Goal: Task Accomplishment & Management: Manage account settings

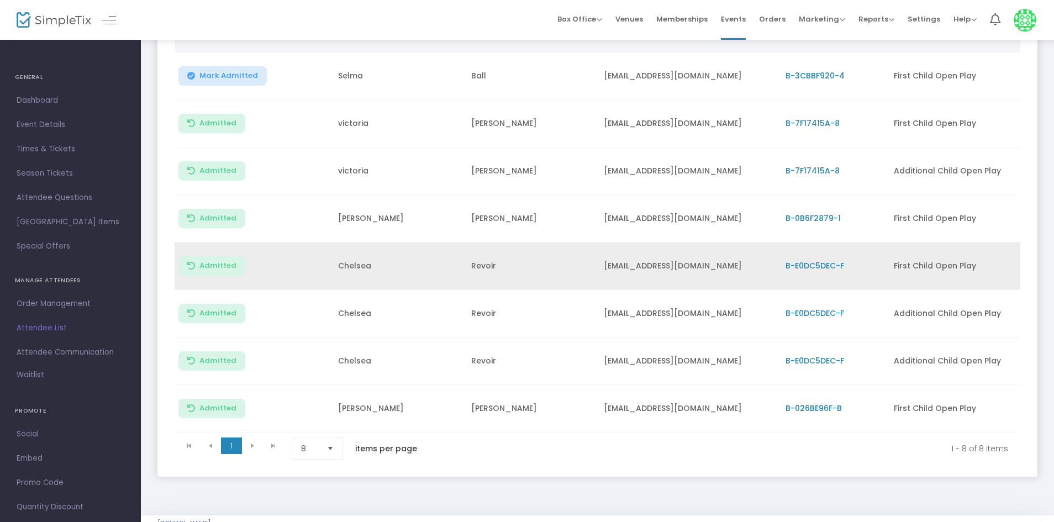
scroll to position [110, 0]
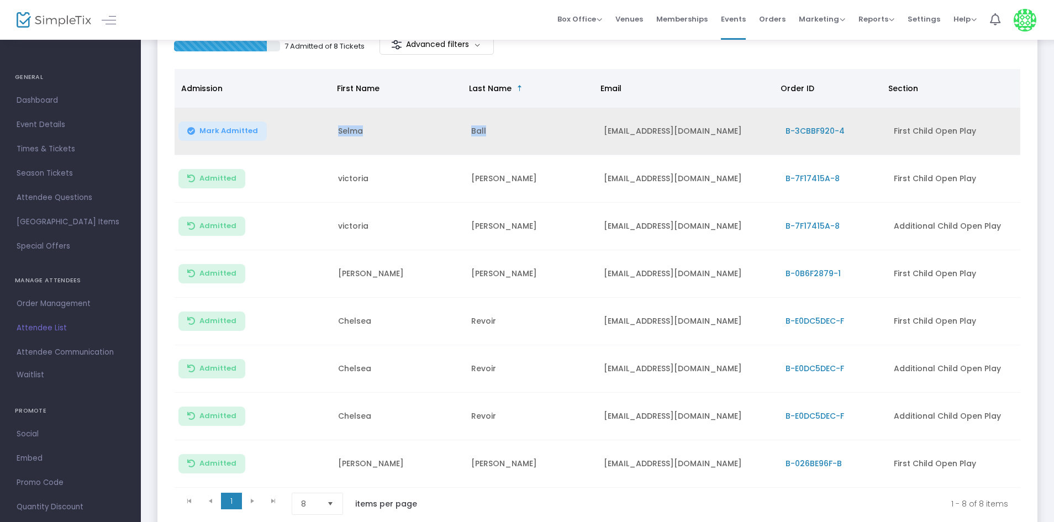
drag, startPoint x: 326, startPoint y: 120, endPoint x: 485, endPoint y: 138, distance: 160.0
click at [485, 138] on tr "Mark Admitted [PERSON_NAME] [EMAIL_ADDRESS][DOMAIN_NAME] B-3CBBF920-4 First Chi…" at bounding box center [598, 132] width 846 height 48
click at [501, 135] on td "Ball" at bounding box center [531, 132] width 133 height 48
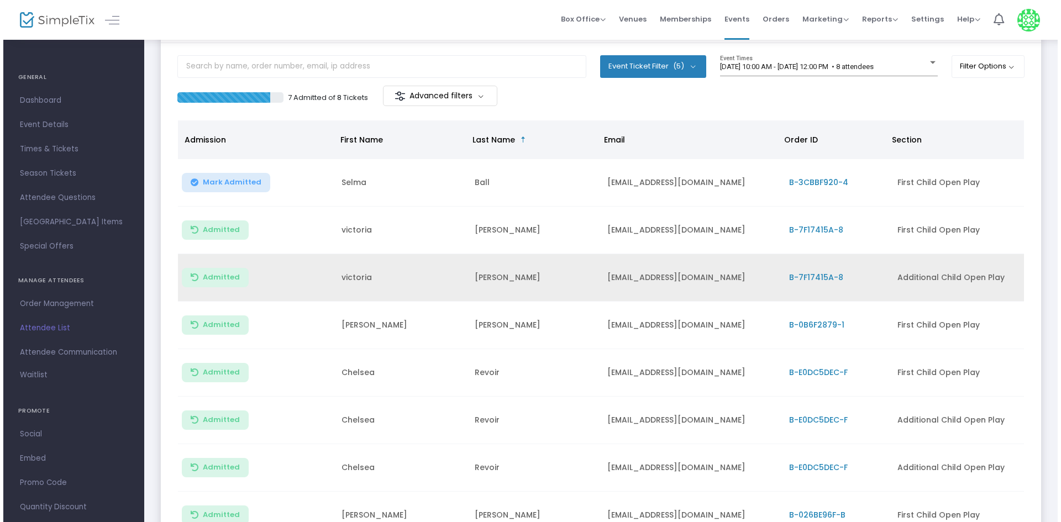
scroll to position [0, 0]
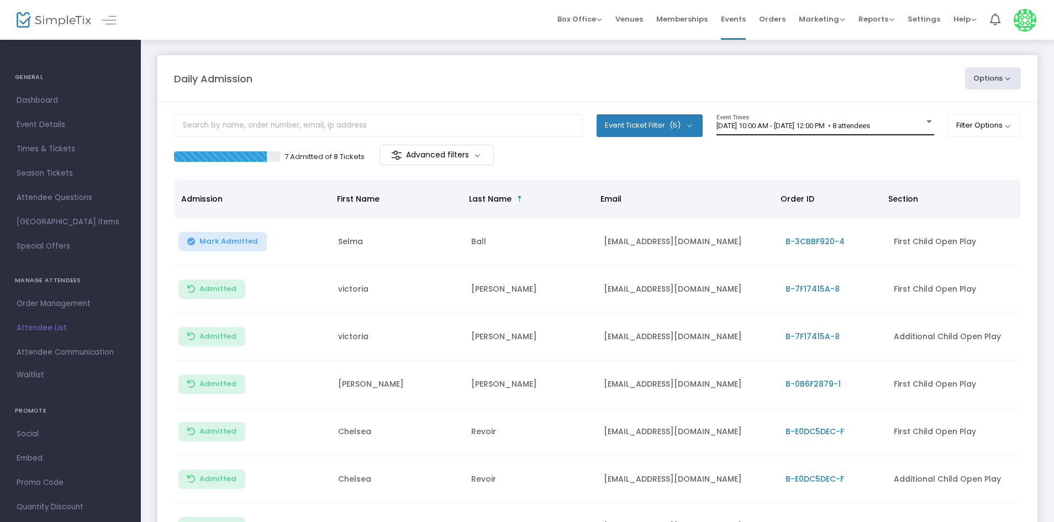
click at [716, 118] on div "[DATE] 10:00 AM - [DATE] 12:00 PM • 8 attendees Event Times" at bounding box center [825, 124] width 218 height 21
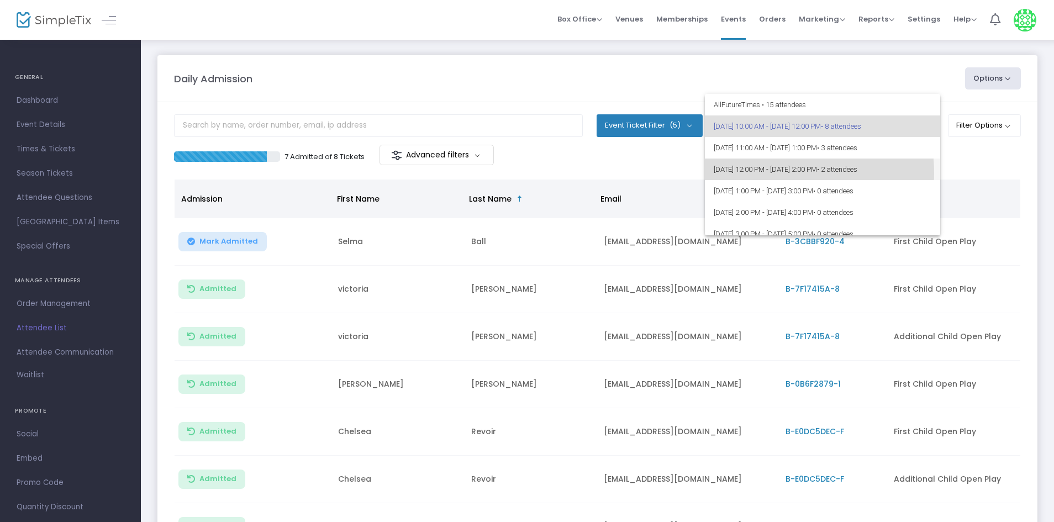
click at [768, 173] on span "[DATE] 12:00 PM - [DATE] 2:00 PM • 2 attendees" at bounding box center [823, 170] width 218 height 22
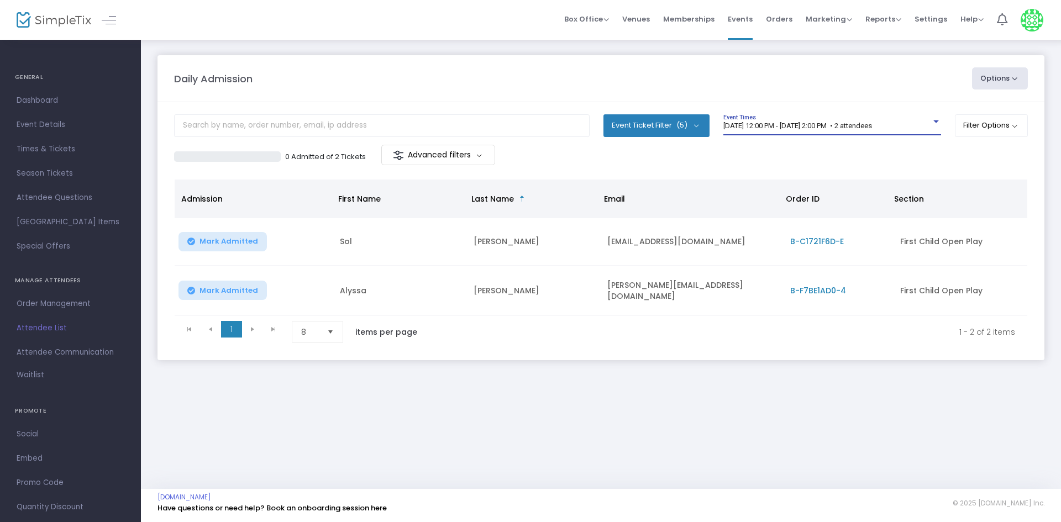
click at [811, 126] on span "[DATE] 12:00 PM - [DATE] 2:00 PM • 2 attendees" at bounding box center [797, 126] width 149 height 8
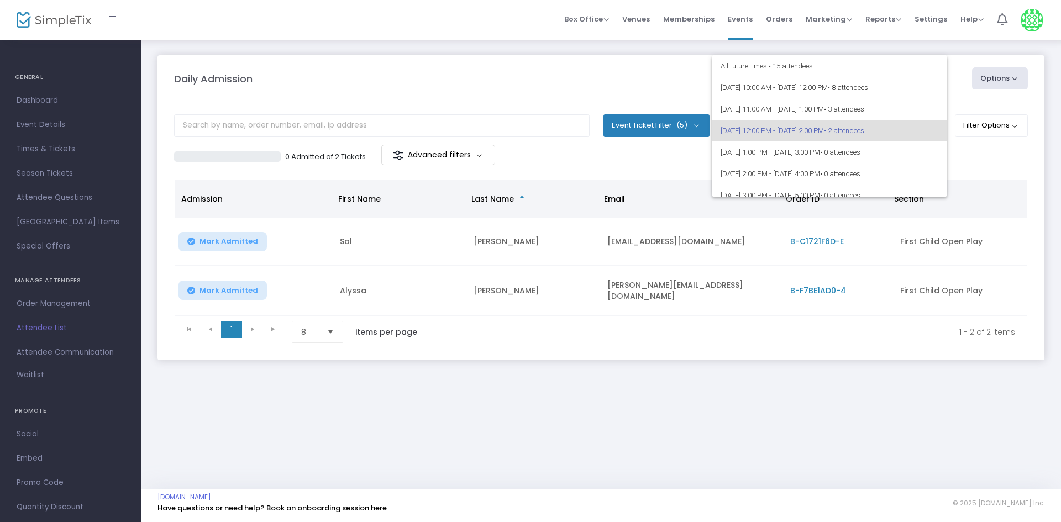
click at [472, 60] on div at bounding box center [530, 261] width 1061 height 522
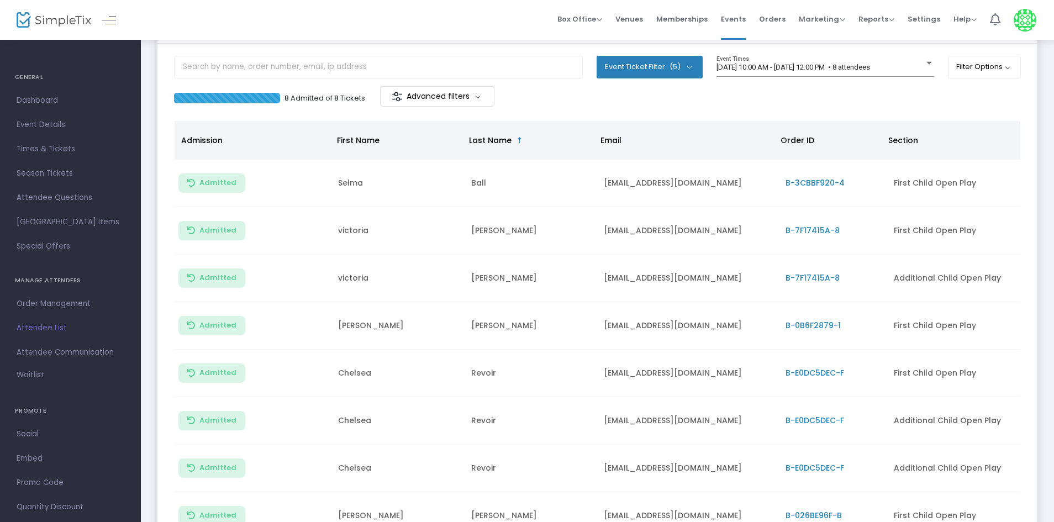
scroll to position [66, 0]
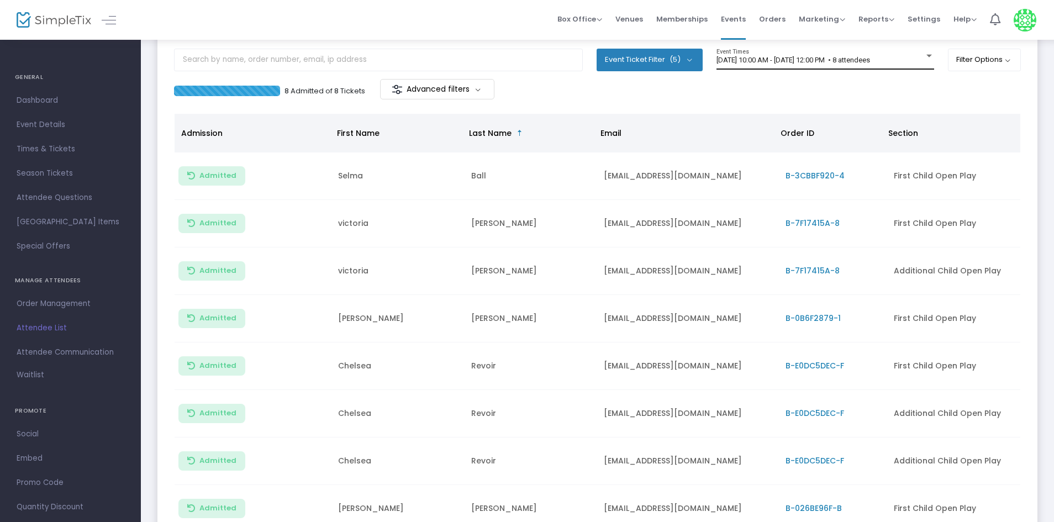
click at [807, 62] on span "[DATE] 10:00 AM - [DATE] 12:00 PM • 8 attendees" at bounding box center [793, 60] width 154 height 8
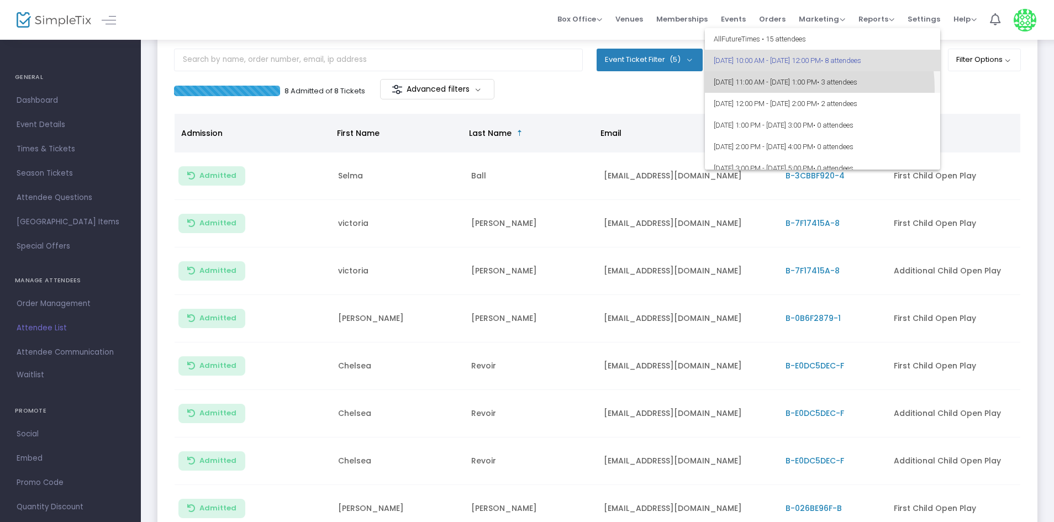
click at [792, 88] on span "[DATE] 11:00 AM - [DATE] 1:00 PM • 3 attendees" at bounding box center [823, 82] width 218 height 22
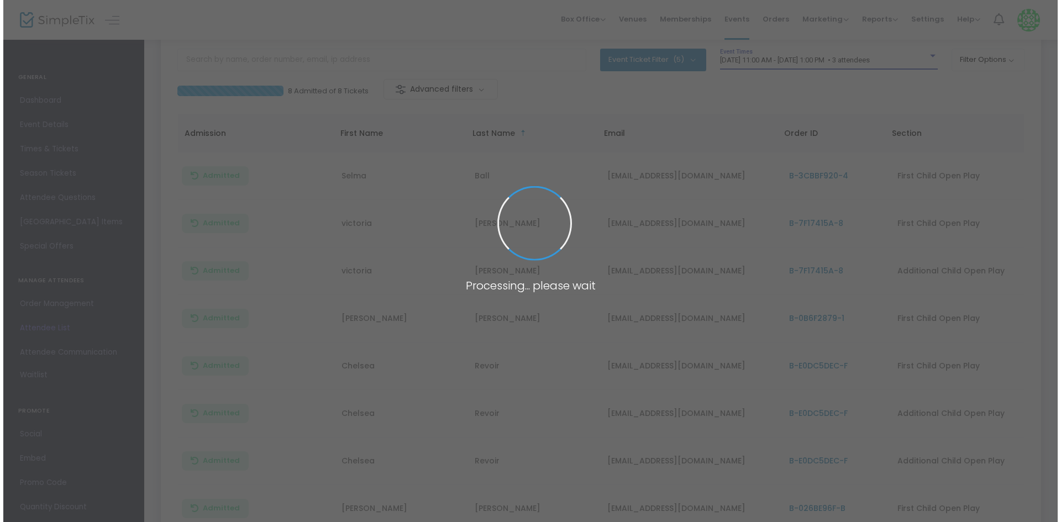
scroll to position [0, 0]
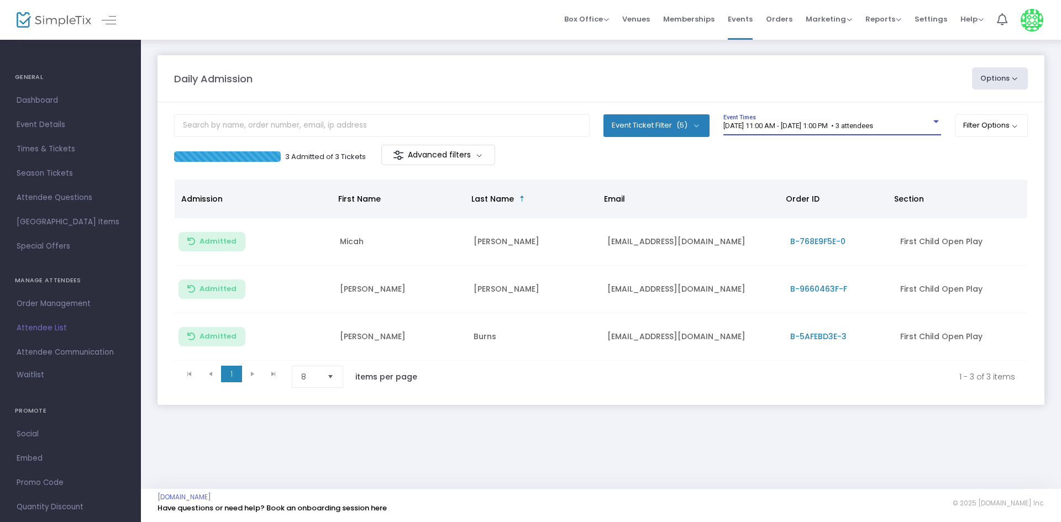
click at [798, 128] on span "[DATE] 11:00 AM - [DATE] 1:00 PM • 3 attendees" at bounding box center [798, 126] width 150 height 8
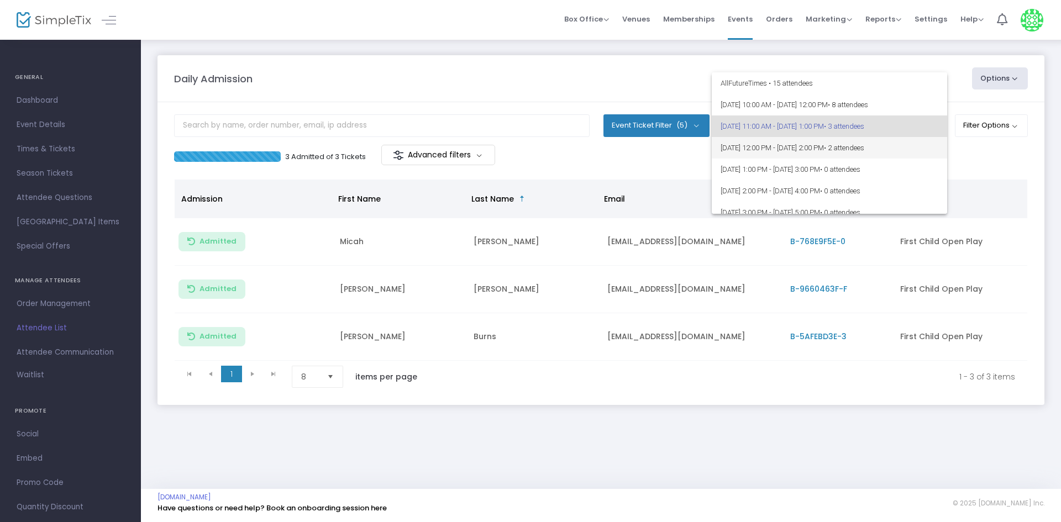
click at [782, 145] on span "[DATE] 12:00 PM - [DATE] 2:00 PM • 2 attendees" at bounding box center [829, 148] width 218 height 22
